Goal: Task Accomplishment & Management: Use online tool/utility

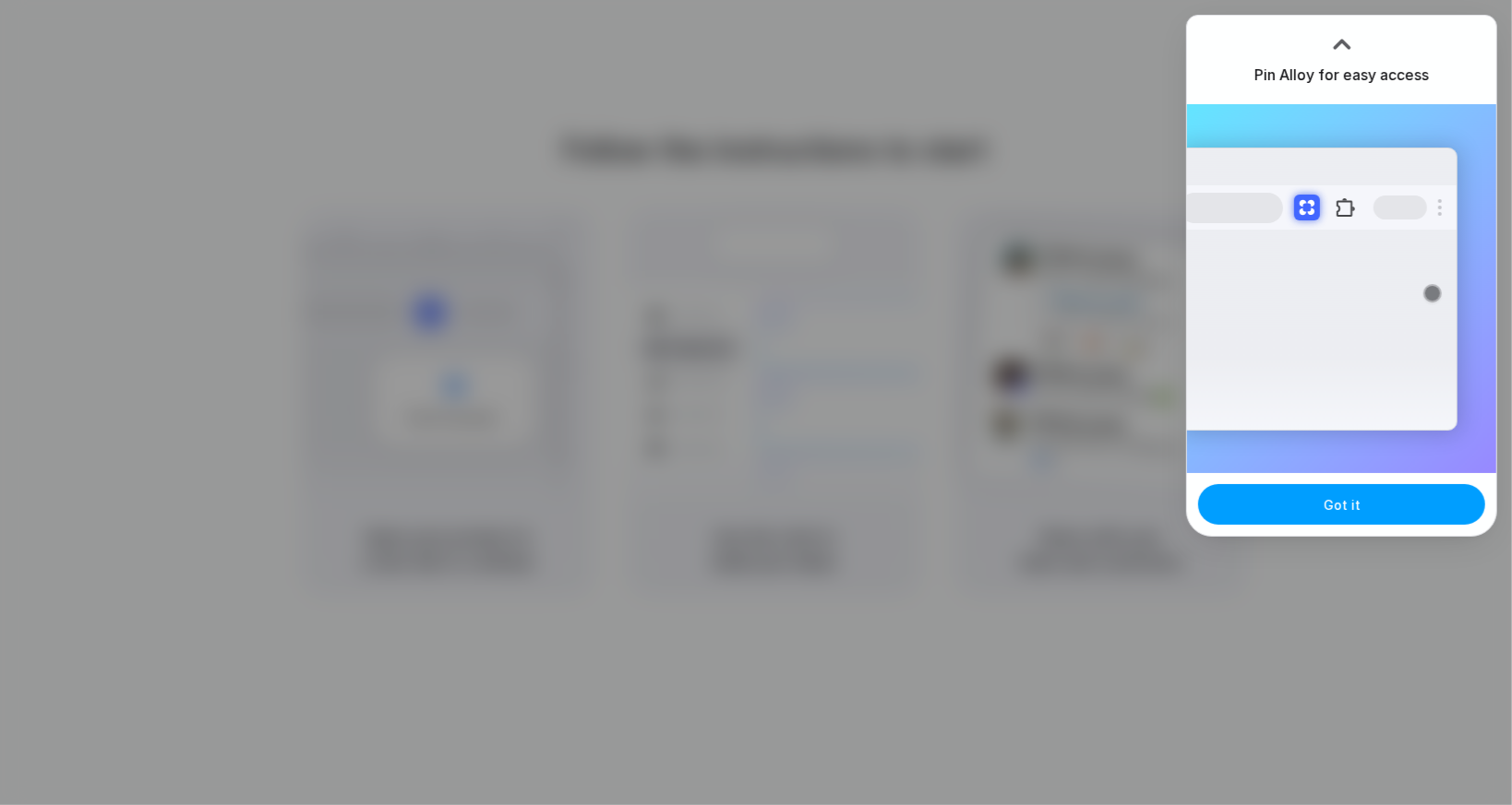
click at [1348, 504] on span "Got it" at bounding box center [1342, 505] width 37 height 19
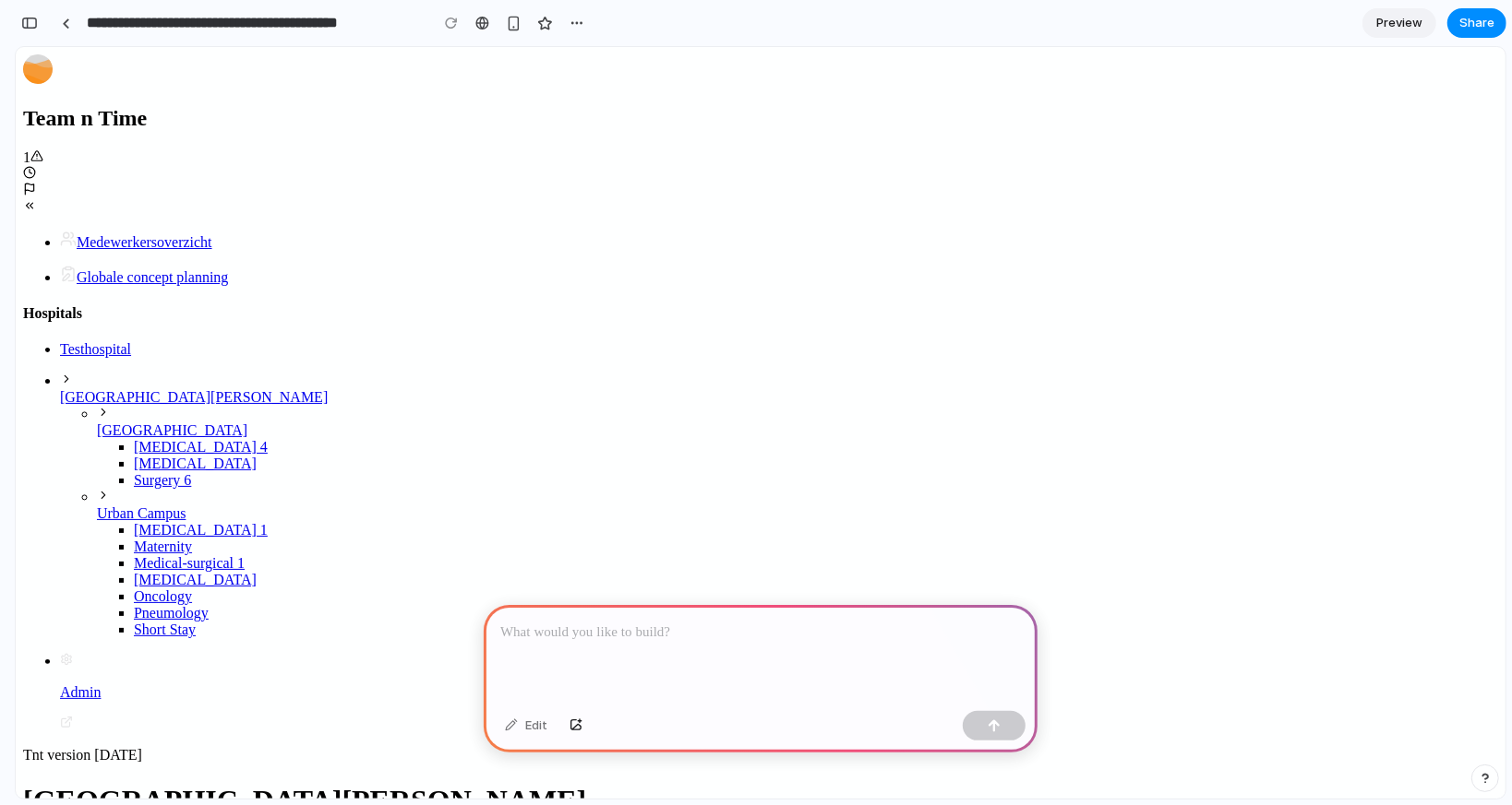
scroll to position [356, 0]
click at [618, 670] on div at bounding box center [760, 654] width 553 height 98
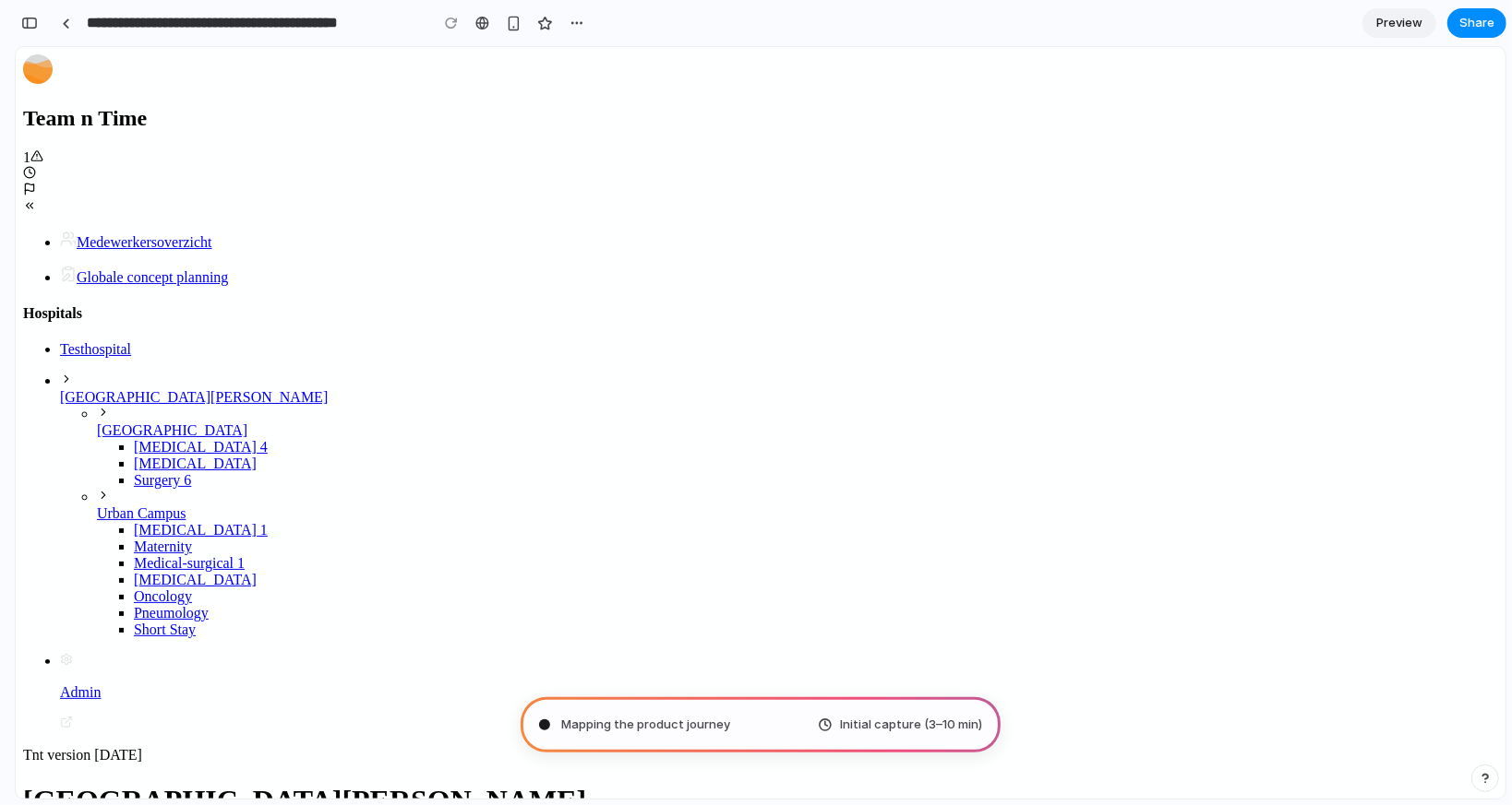
type input "**********"
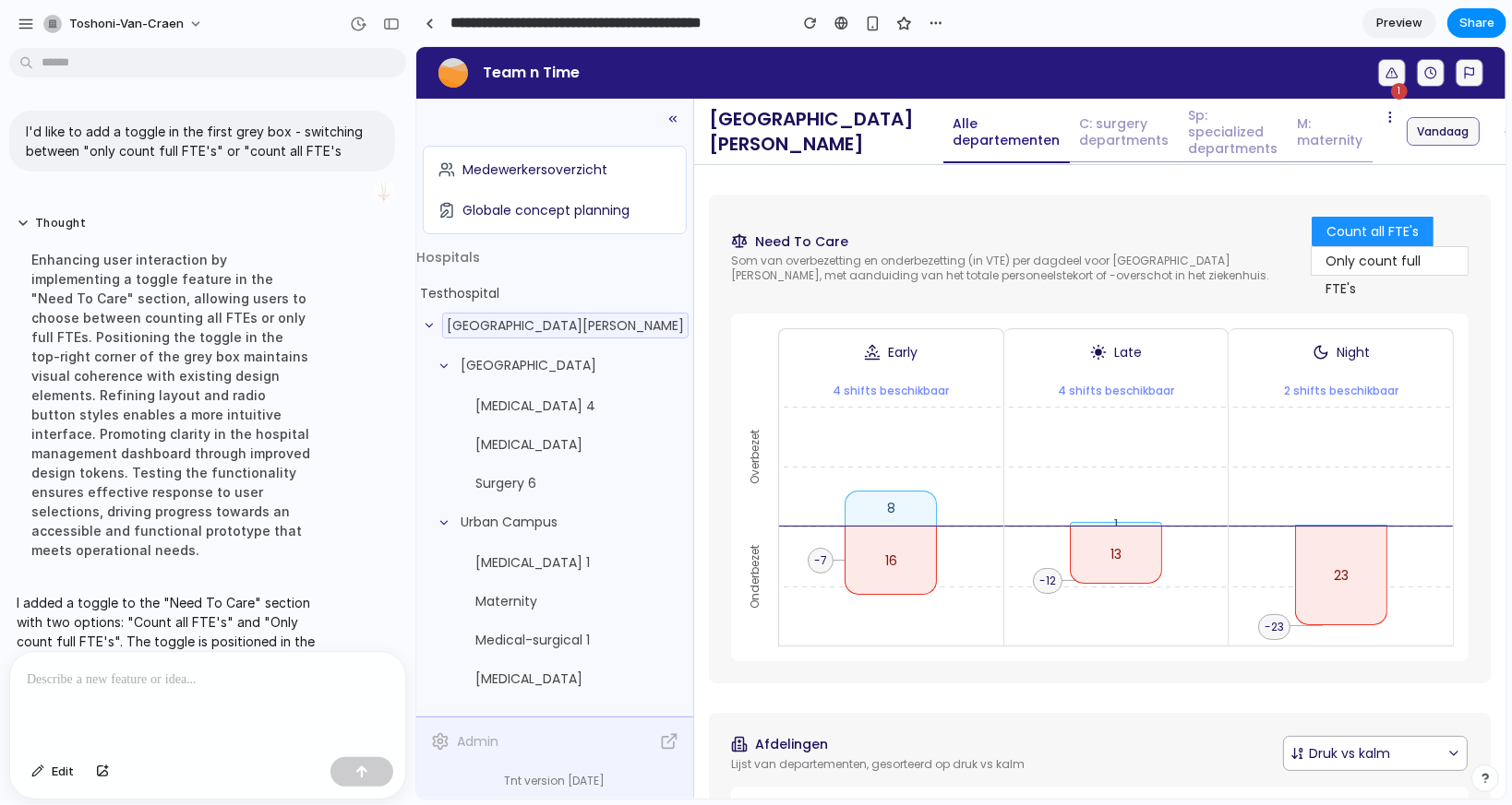
scroll to position [65, 0]
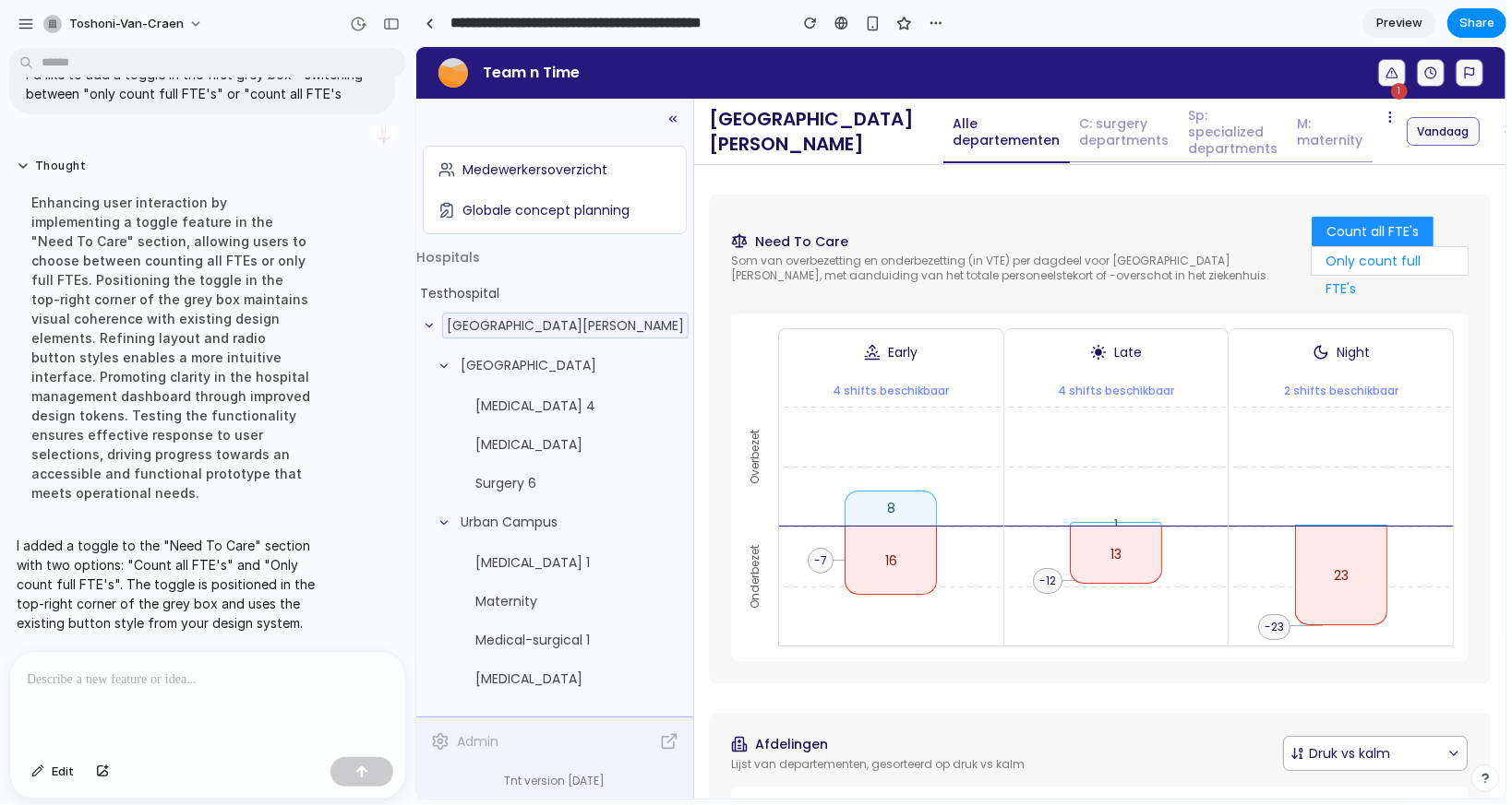
click at [1319, 257] on label "Only count full FTE's" at bounding box center [1388, 260] width 156 height 30
click at [1330, 234] on label "Count all FTE's" at bounding box center [1371, 231] width 122 height 30
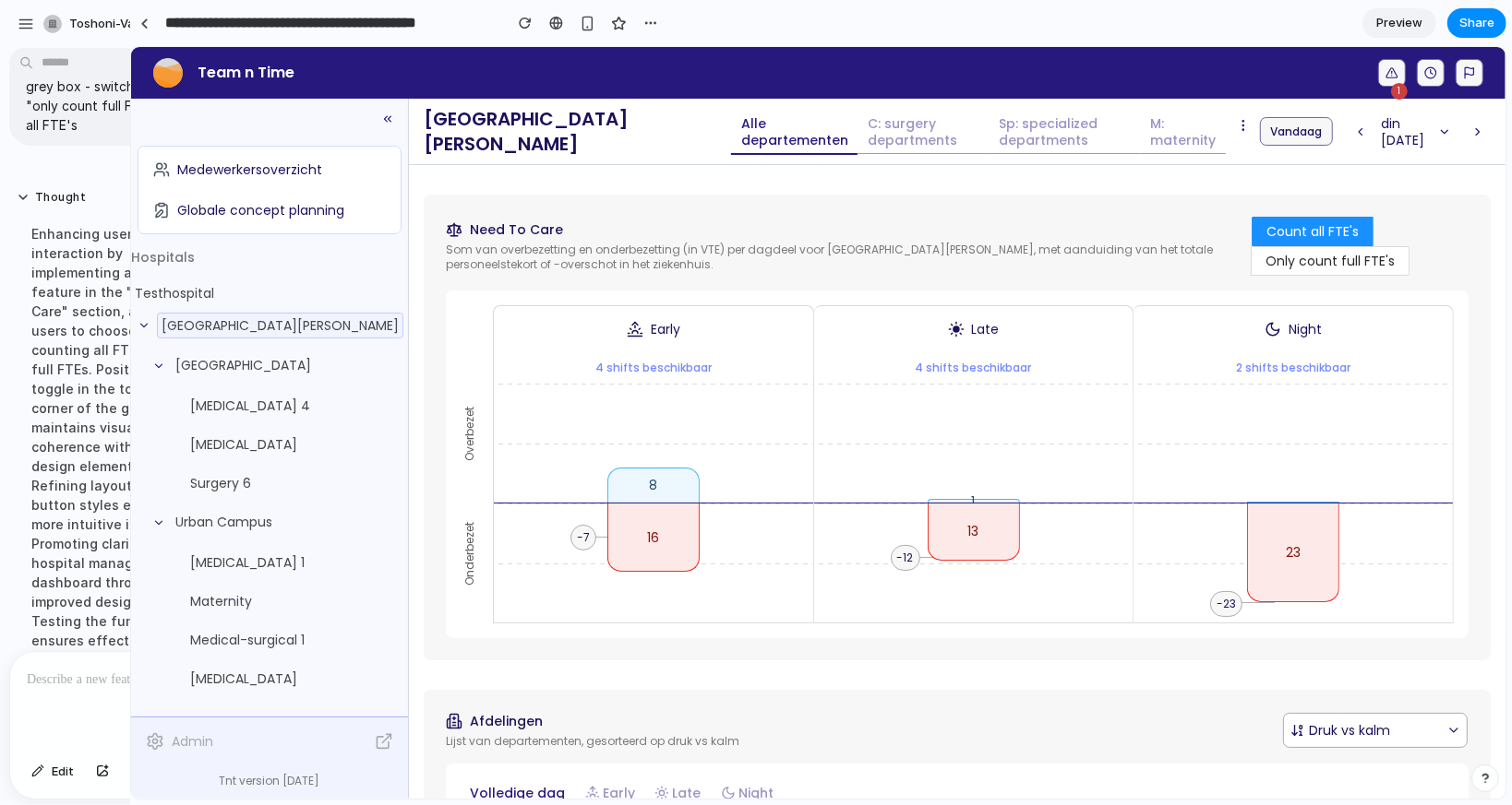
drag, startPoint x: 411, startPoint y: 162, endPoint x: 129, endPoint y: 179, distance: 282.5
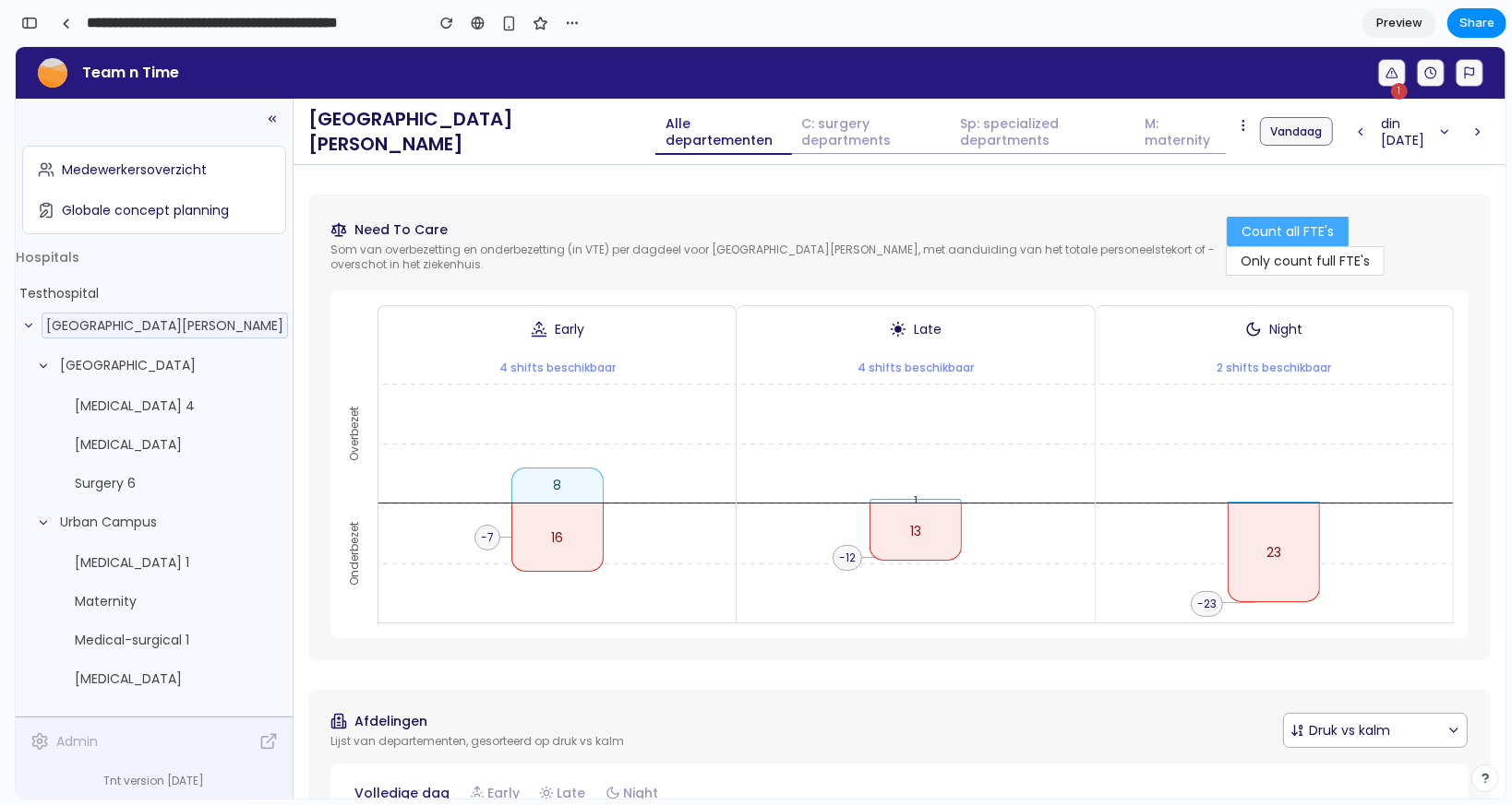
click at [1292, 234] on label "Count all FTE's" at bounding box center [1287, 231] width 122 height 30
click at [1283, 260] on label "Only count full FTE's" at bounding box center [1304, 260] width 157 height 30
click at [1284, 233] on label "Count all FTE's" at bounding box center [1287, 231] width 122 height 30
click at [1285, 258] on label "Only count full FTE's" at bounding box center [1304, 260] width 157 height 30
drag, startPoint x: 1285, startPoint y: 214, endPoint x: 1285, endPoint y: 230, distance: 16.0
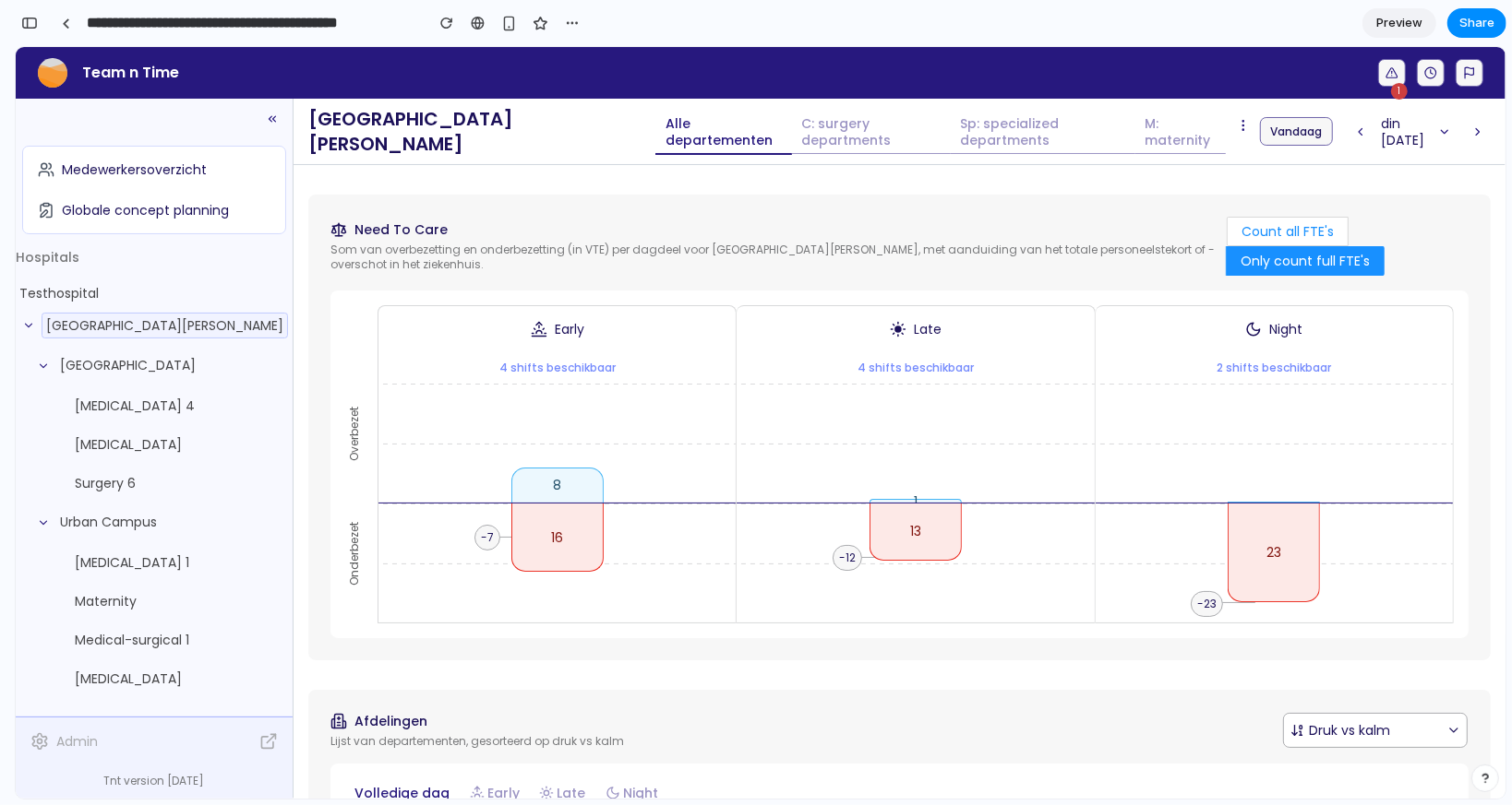
click at [1285, 230] on label "Count all FTE's" at bounding box center [1287, 231] width 122 height 30
